Goal: Go to known website: Access a specific website the user already knows

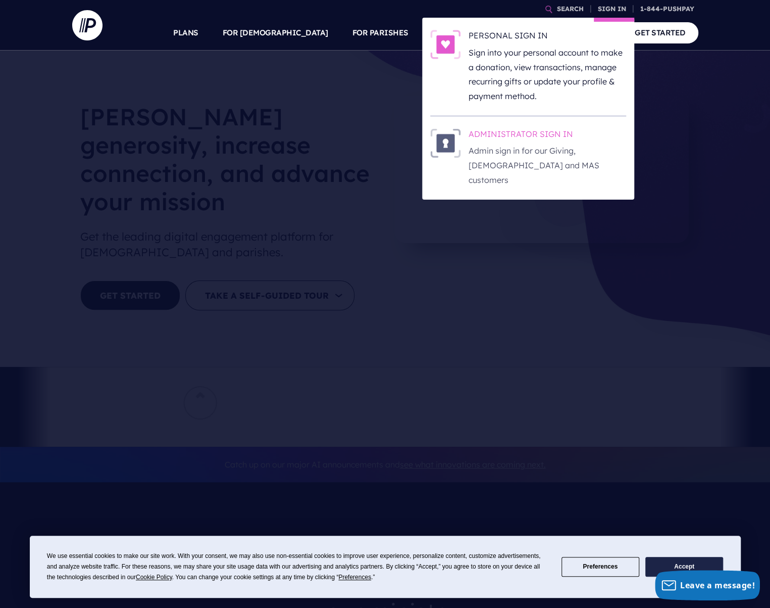
click at [551, 135] on h6 "ADMINISTRATOR SIGN IN" at bounding box center [548, 135] width 158 height 15
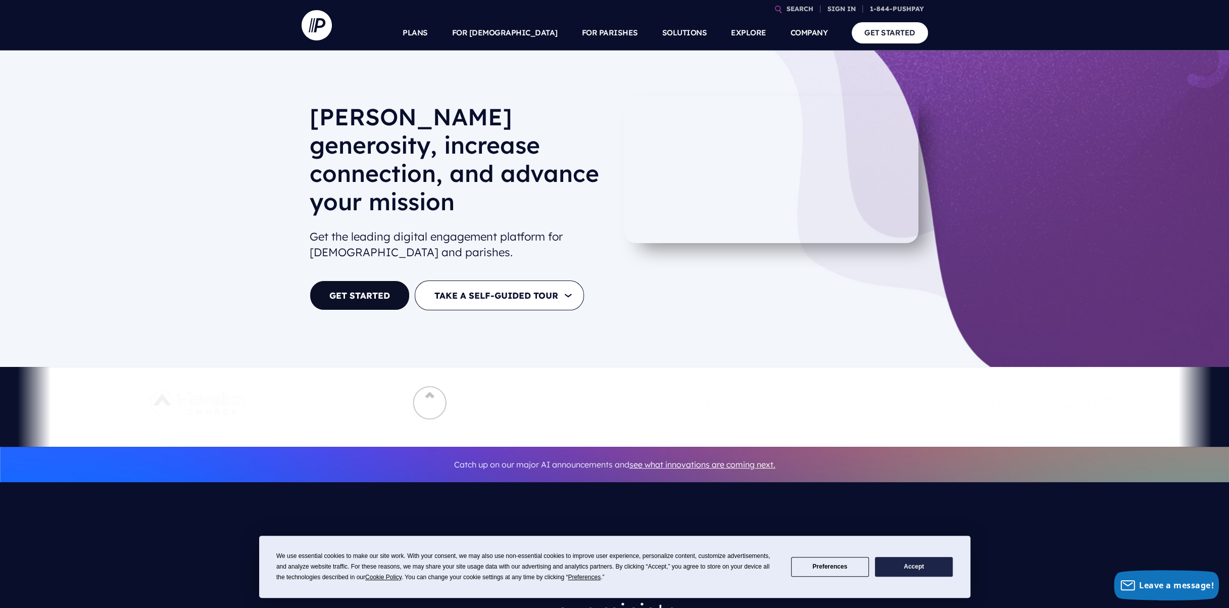
click at [1080, 135] on div "[PERSON_NAME] generosity, increase connection, and advance your mission Get the…" at bounding box center [614, 209] width 1229 height 316
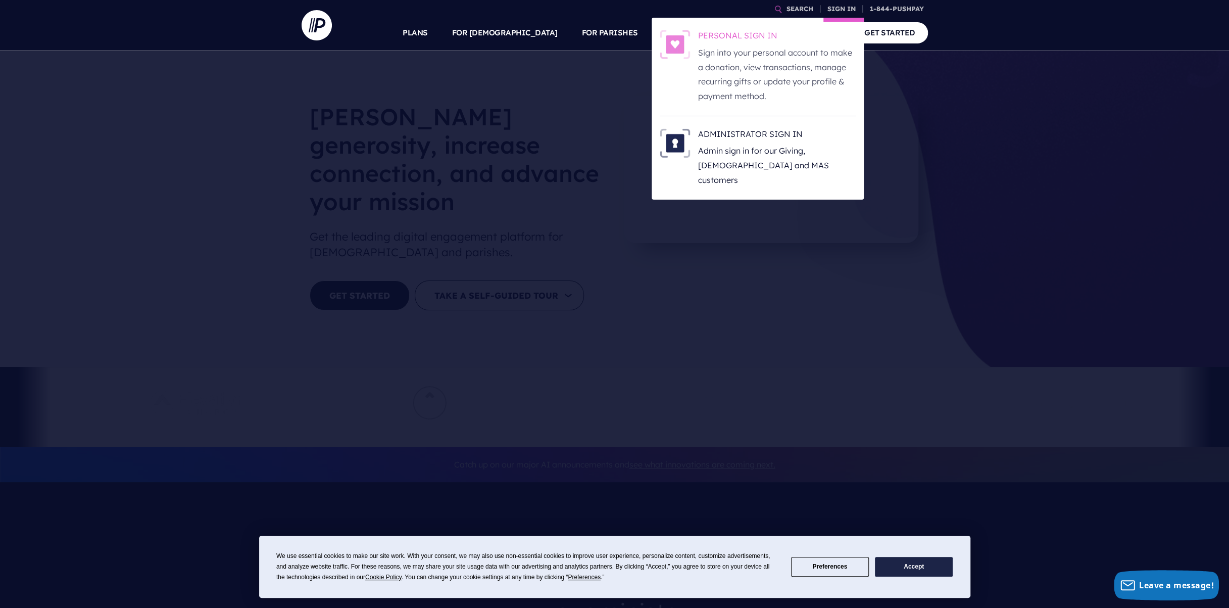
click at [769, 38] on h6 "PERSONAL SIGN IN" at bounding box center [777, 37] width 158 height 15
